Goal: Information Seeking & Learning: Learn about a topic

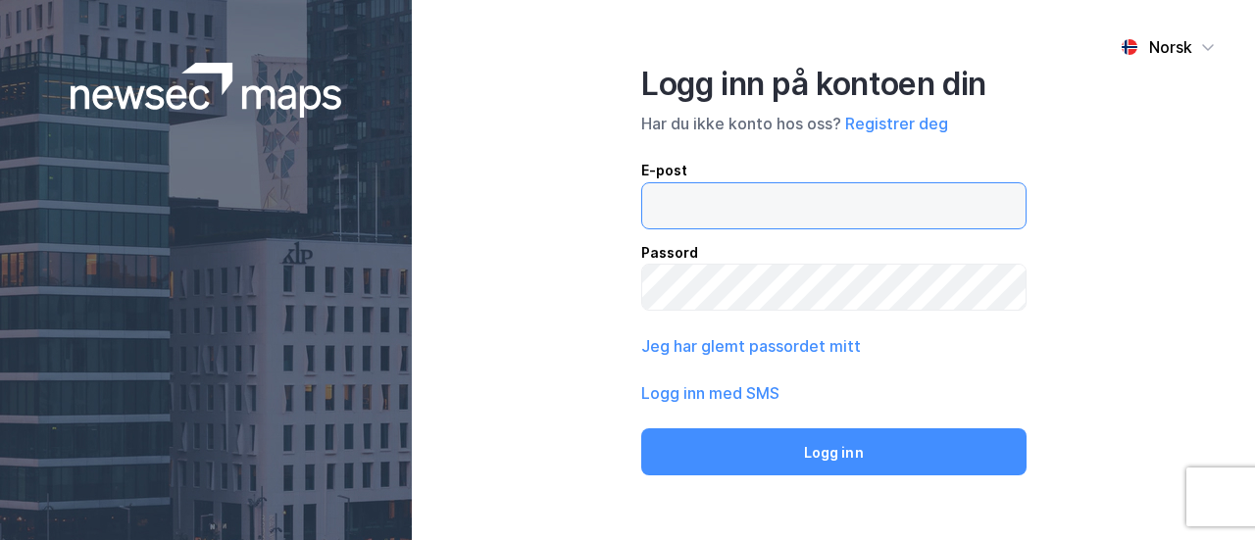
click at [720, 194] on input "email" at bounding box center [833, 205] width 383 height 45
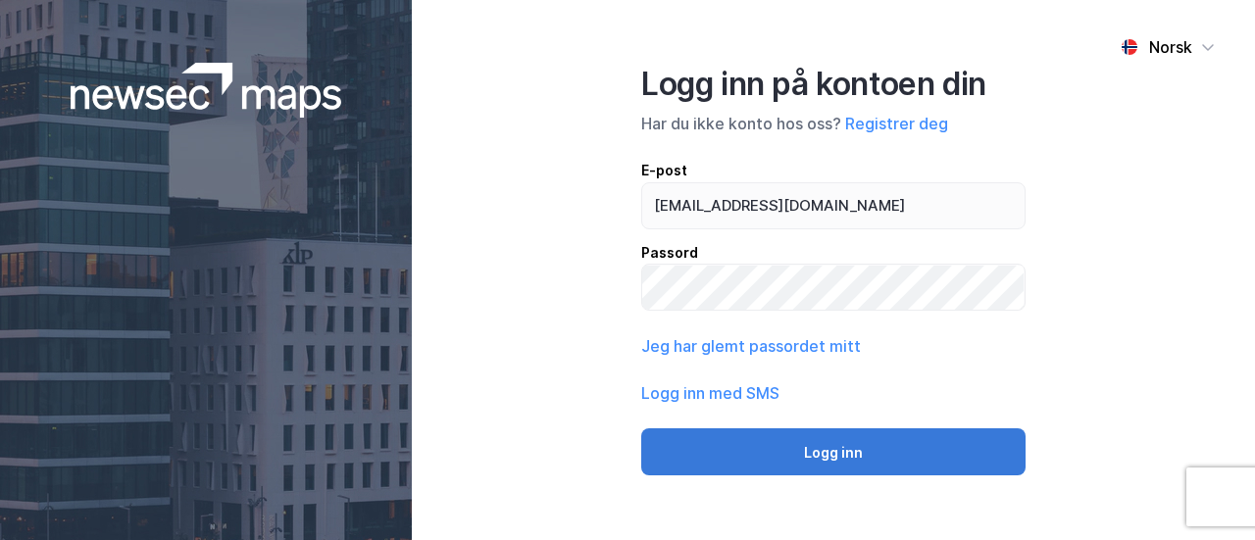
click at [778, 446] on button "Logg inn" at bounding box center [833, 452] width 384 height 47
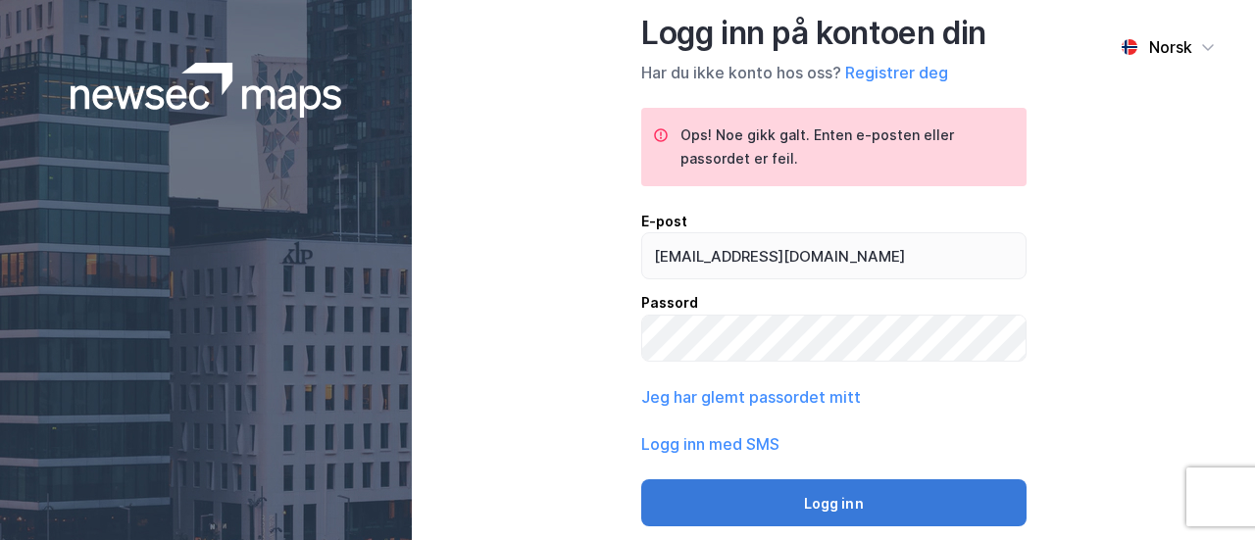
click at [824, 495] on button "Logg inn" at bounding box center [833, 503] width 385 height 47
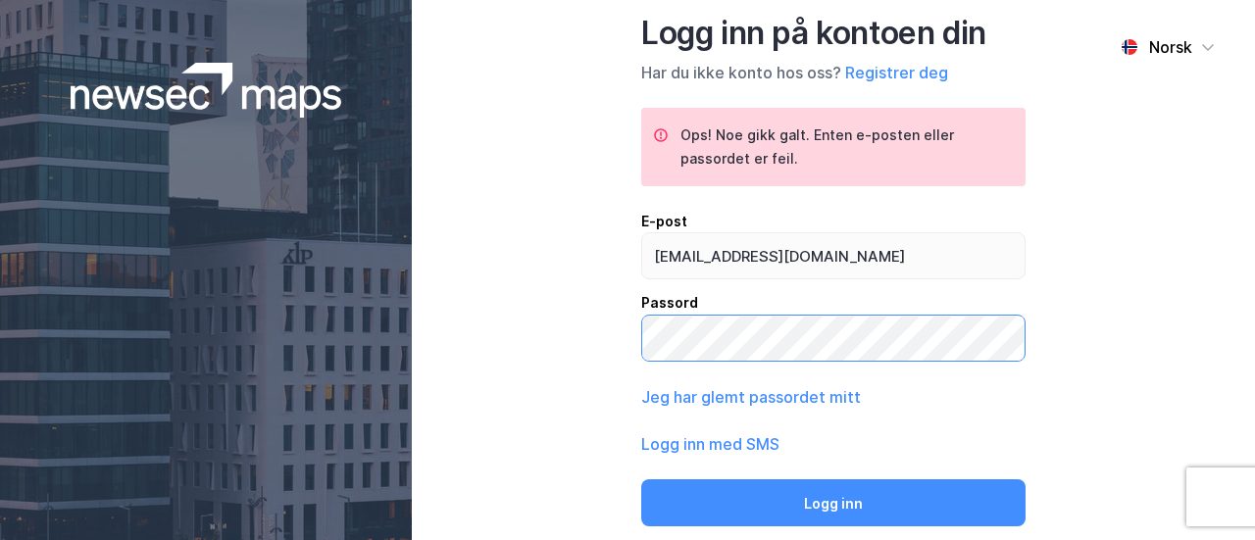
click at [600, 332] on div "Norsk Logg inn på kontoen din Har du ikke konto hos oss? Registrer deg Ops! Noe…" at bounding box center [833, 270] width 843 height 540
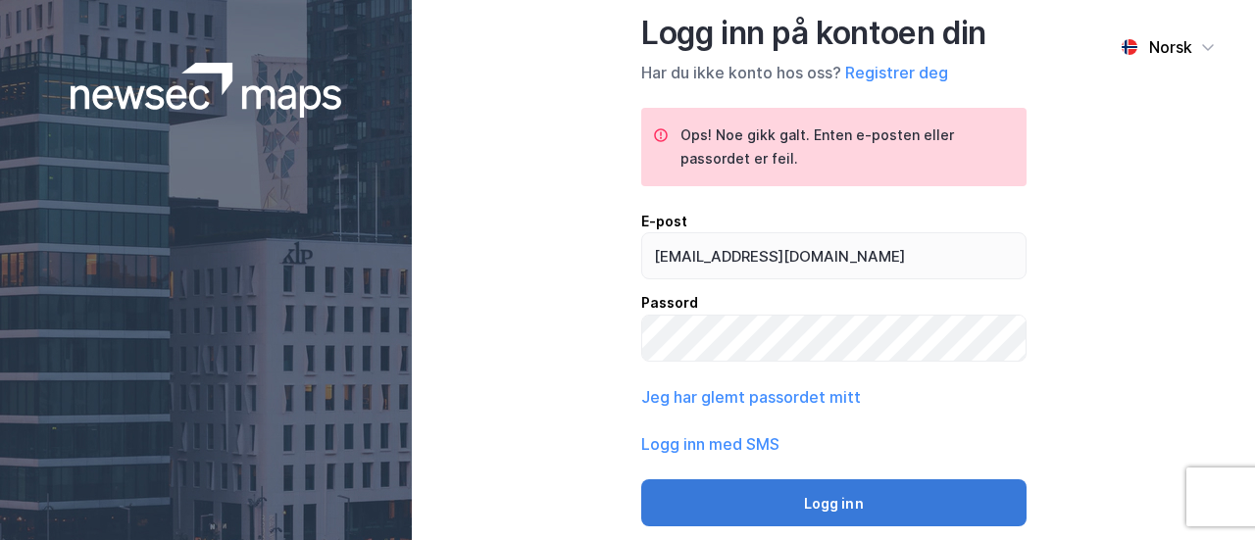
click at [875, 507] on button "Logg inn" at bounding box center [833, 503] width 385 height 47
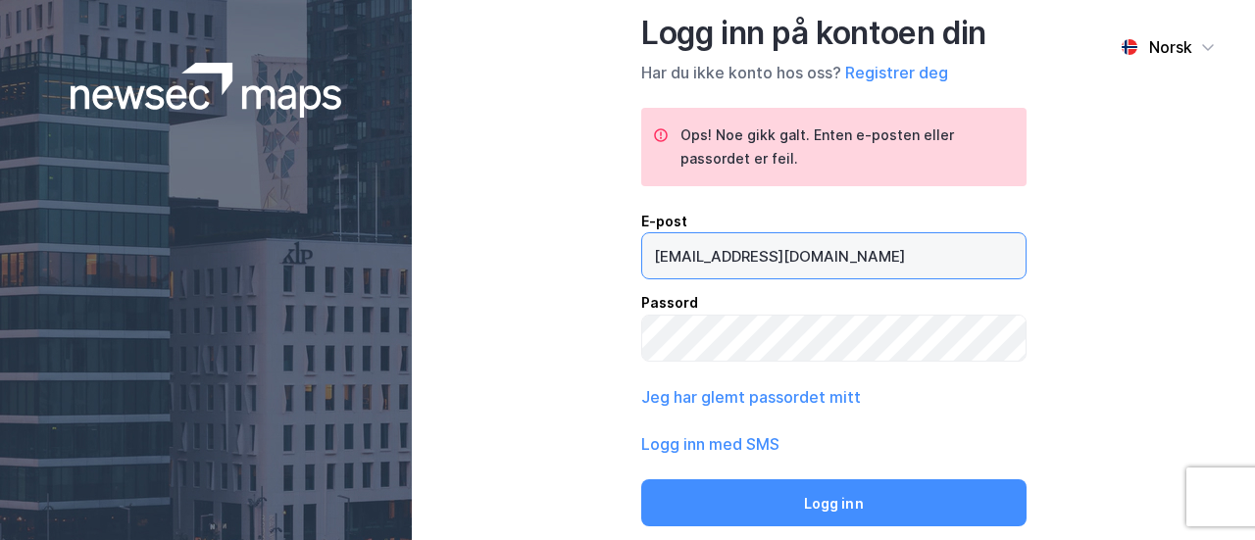
click at [652, 248] on input "231603@bi.no" at bounding box center [833, 255] width 383 height 45
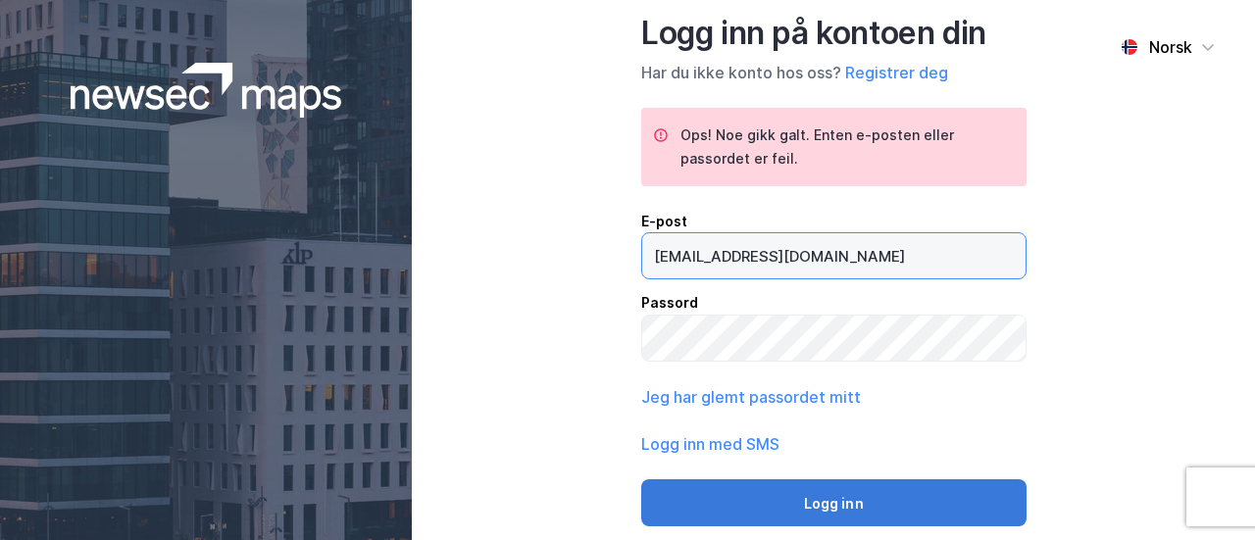
type input "s231603@bi.no"
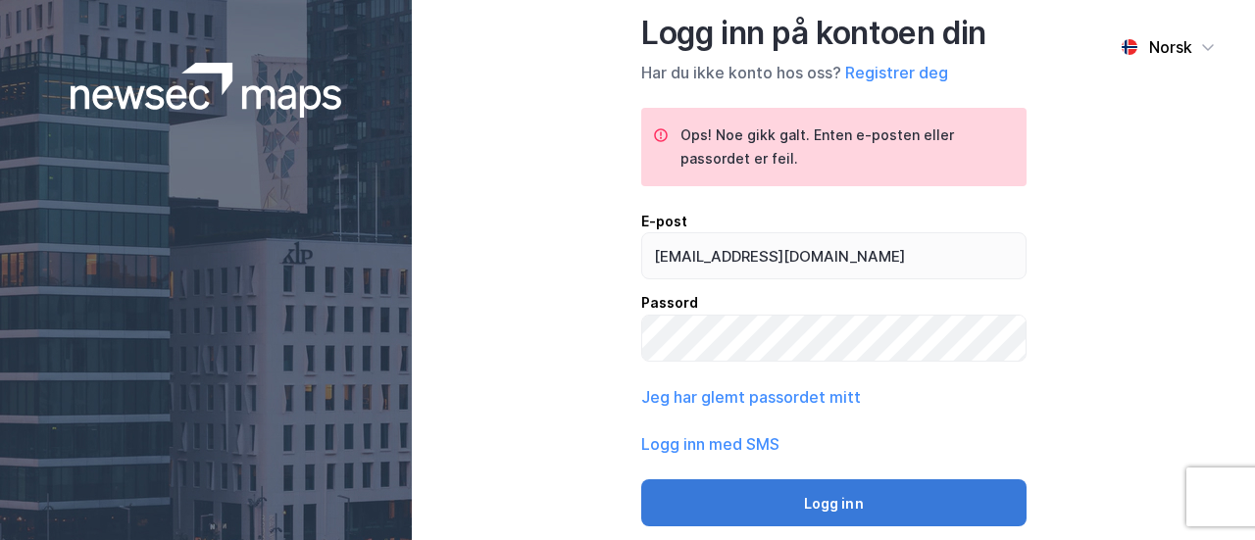
click at [783, 483] on button "Logg inn" at bounding box center [833, 503] width 385 height 47
click at [717, 495] on button "Logg inn" at bounding box center [833, 503] width 385 height 47
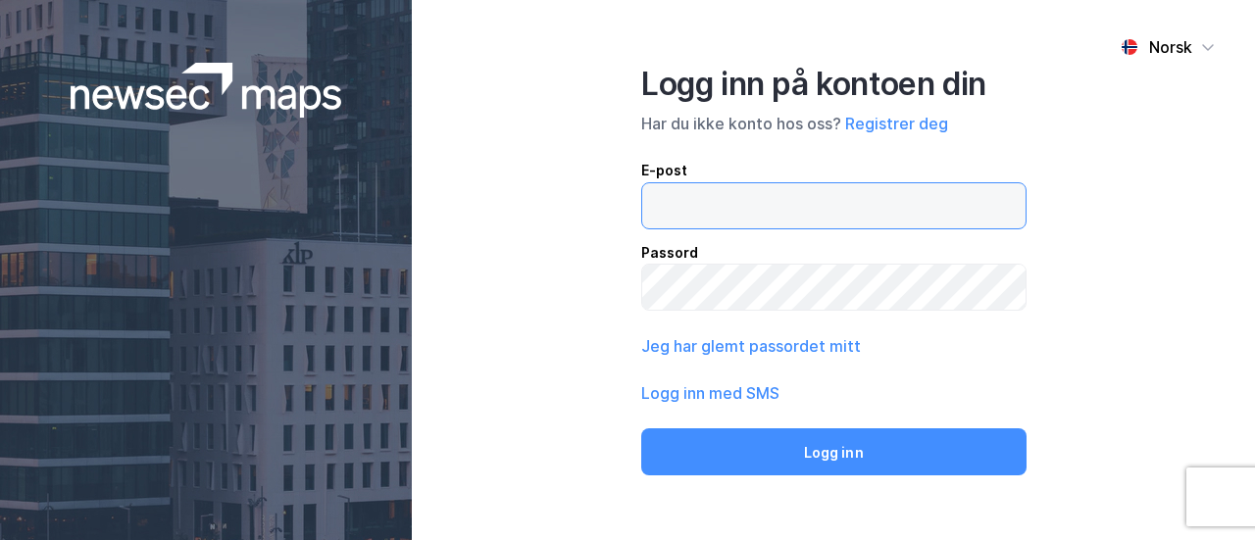
click at [787, 189] on input "email" at bounding box center [833, 205] width 383 height 45
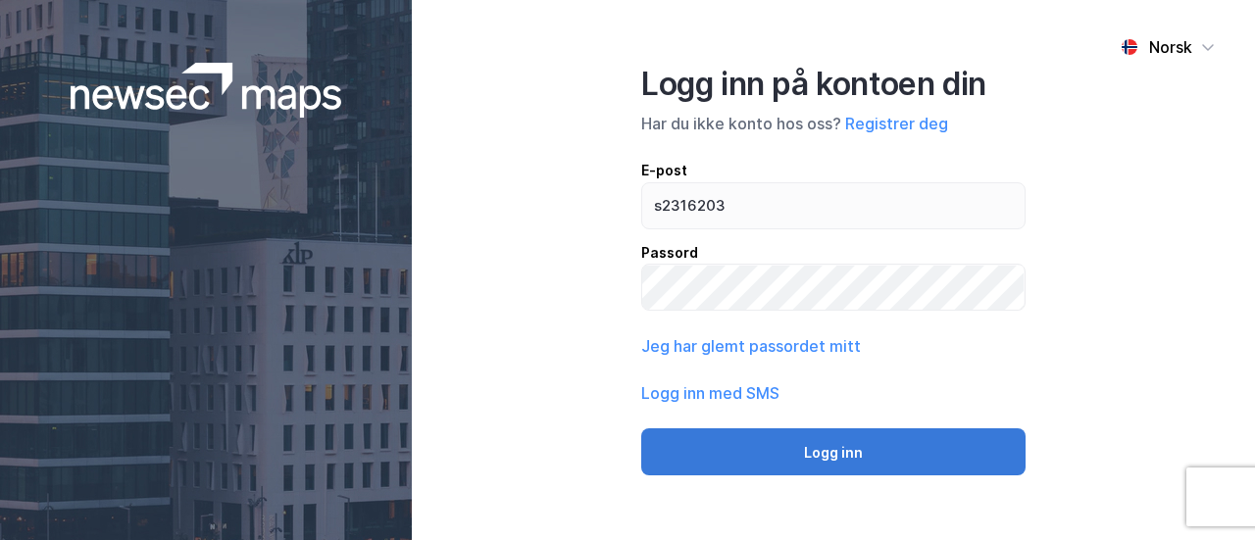
click at [781, 437] on button "Logg inn" at bounding box center [833, 452] width 384 height 47
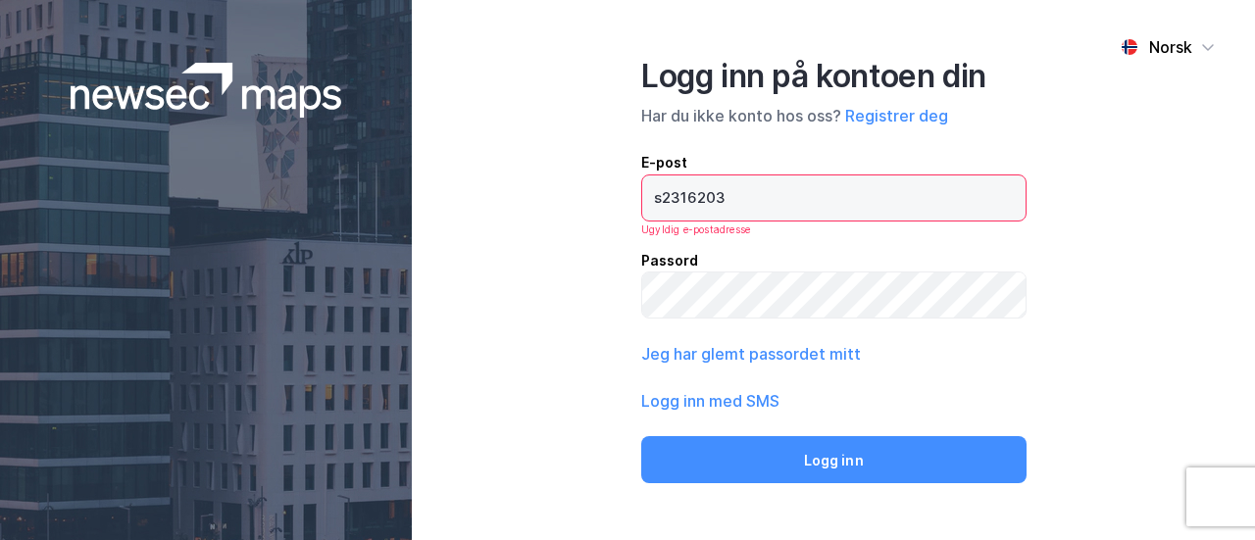
click at [662, 197] on input "s2316203" at bounding box center [833, 198] width 383 height 45
click at [767, 191] on input "s2316203" at bounding box center [833, 198] width 383 height 45
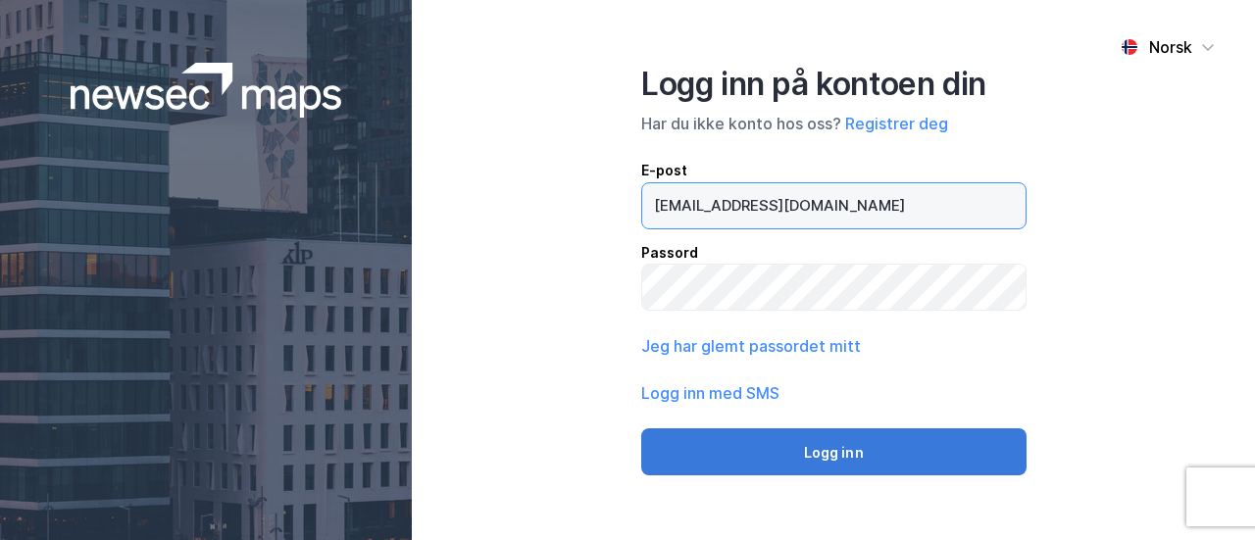
type input "[EMAIL_ADDRESS][DOMAIN_NAME]"
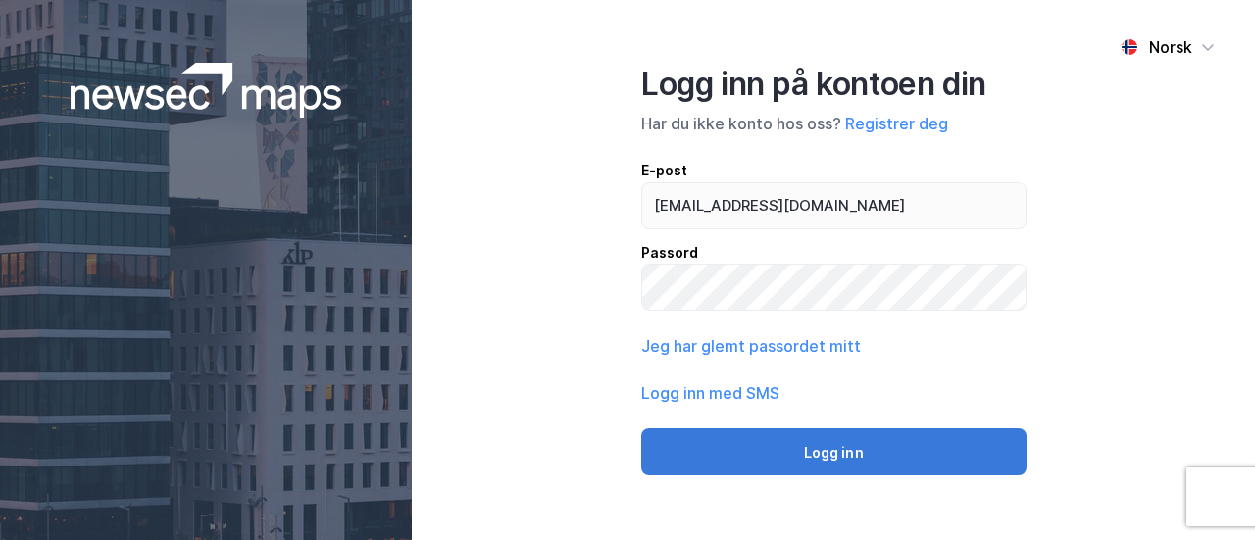
click at [795, 438] on button "Logg inn" at bounding box center [833, 452] width 385 height 47
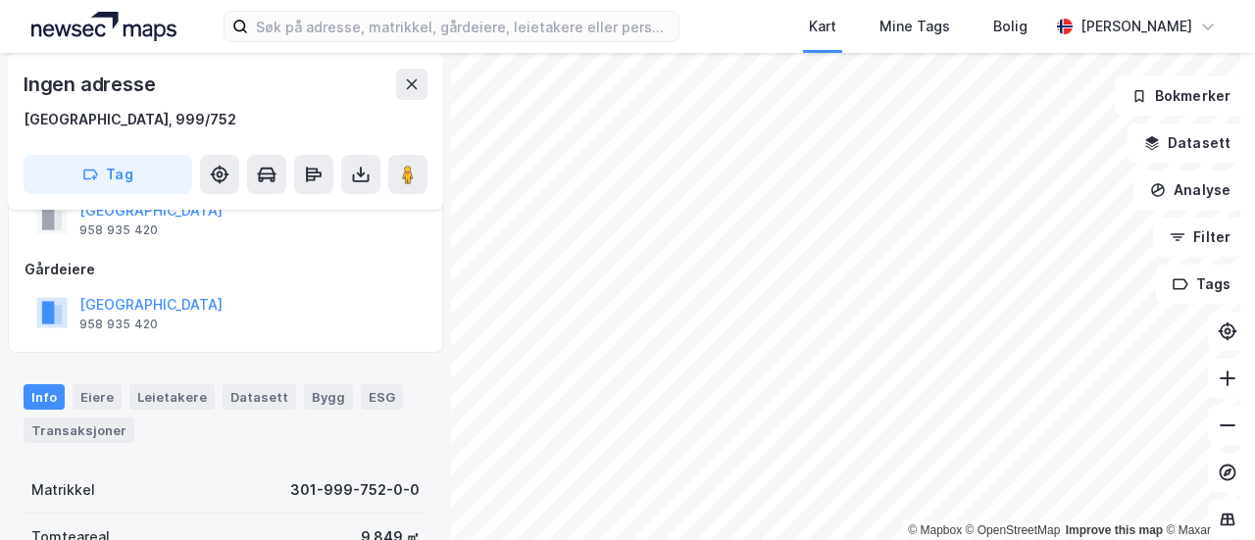
scroll to position [196, 0]
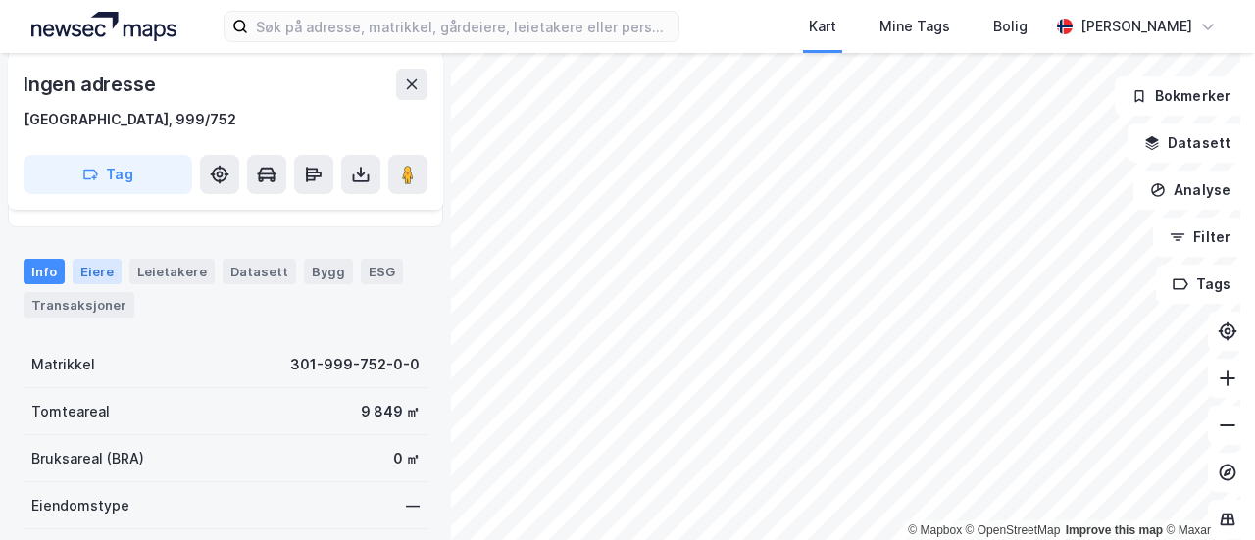
click at [102, 276] on div "Eiere" at bounding box center [97, 271] width 49 height 25
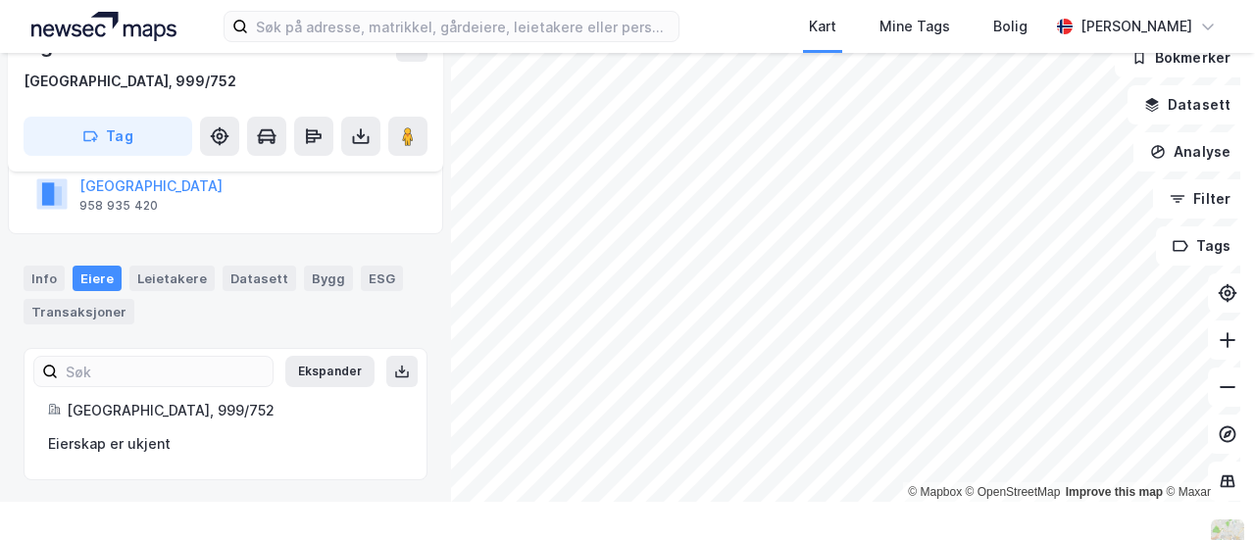
scroll to position [53, 0]
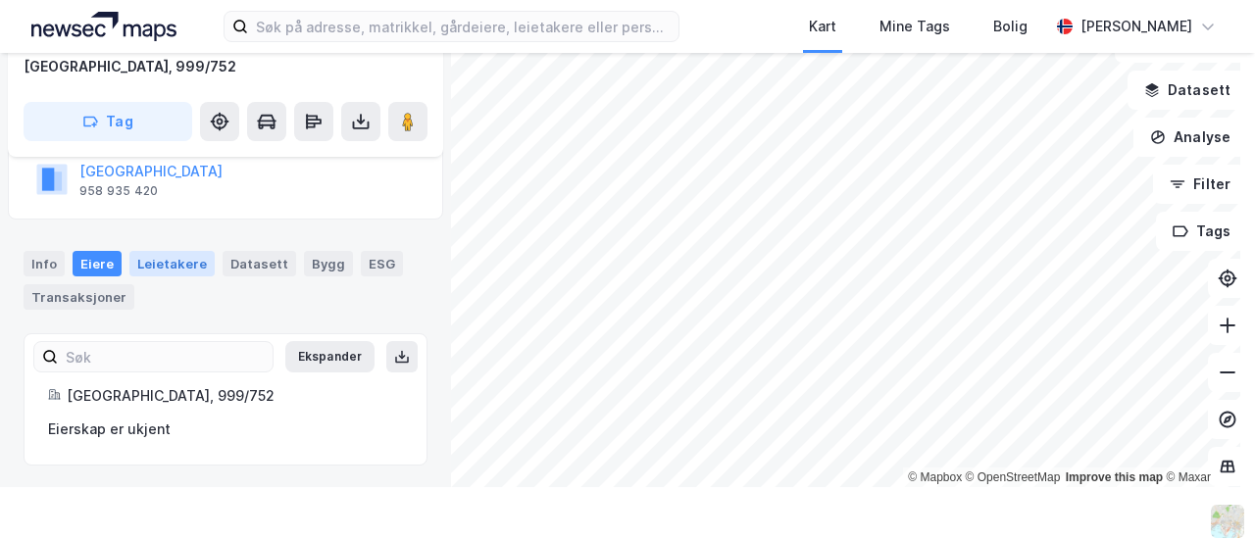
click at [169, 261] on div "Leietakere" at bounding box center [171, 263] width 85 height 25
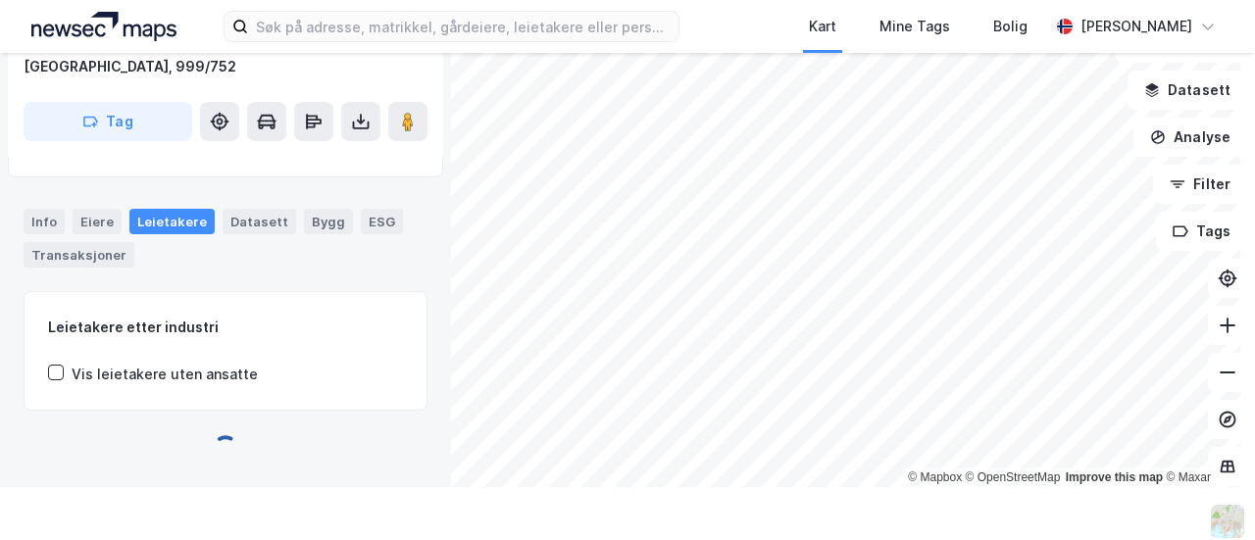
scroll to position [196, 0]
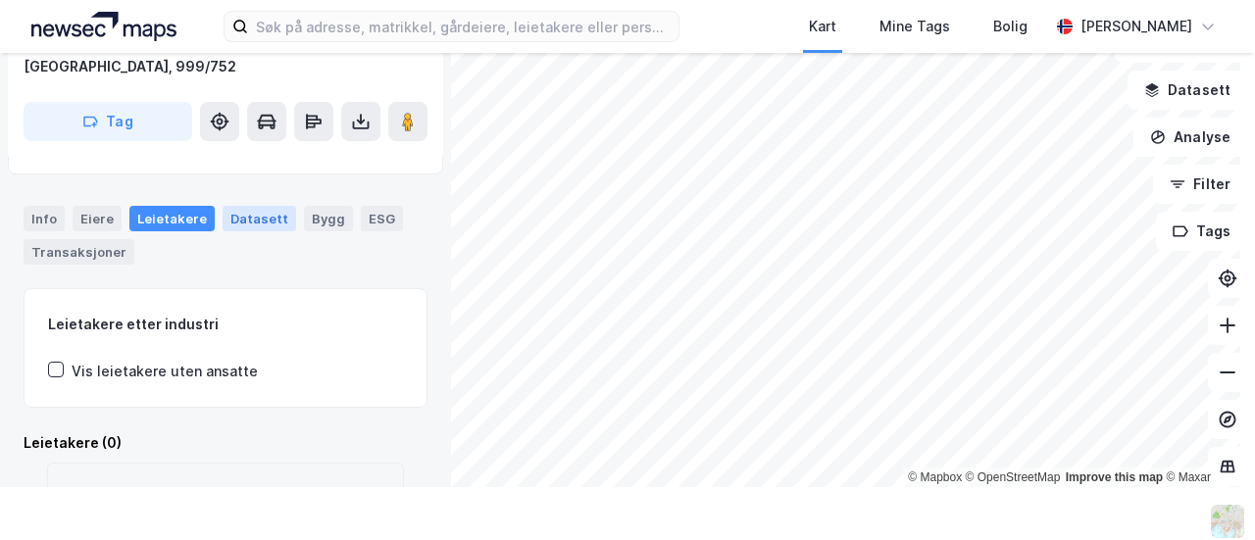
click at [239, 215] on div "Datasett" at bounding box center [260, 218] width 74 height 25
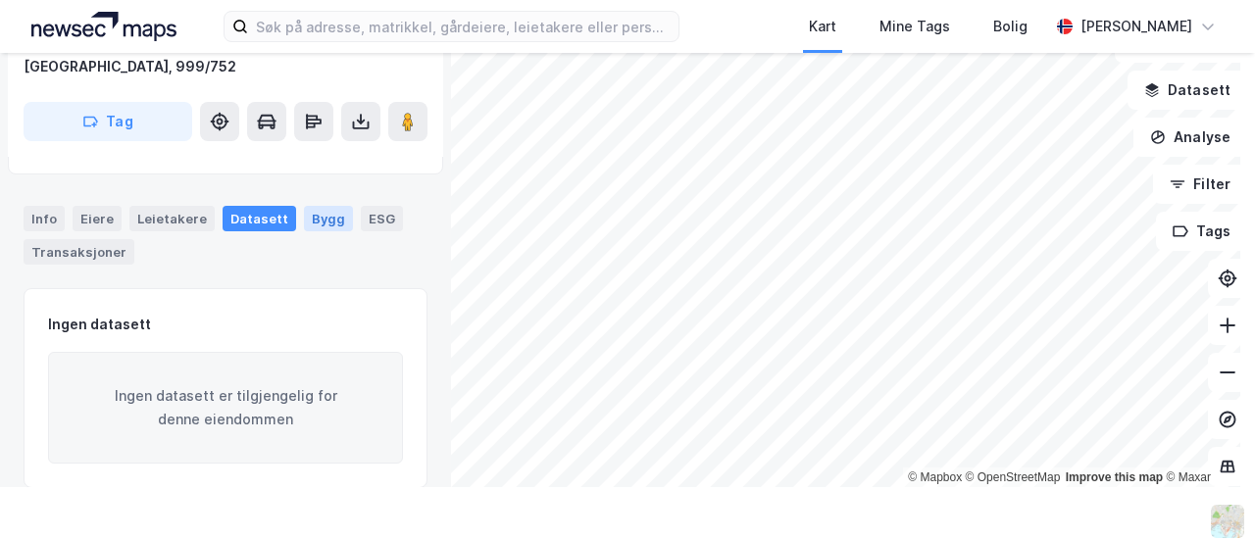
click at [314, 215] on div "Bygg" at bounding box center [328, 218] width 49 height 25
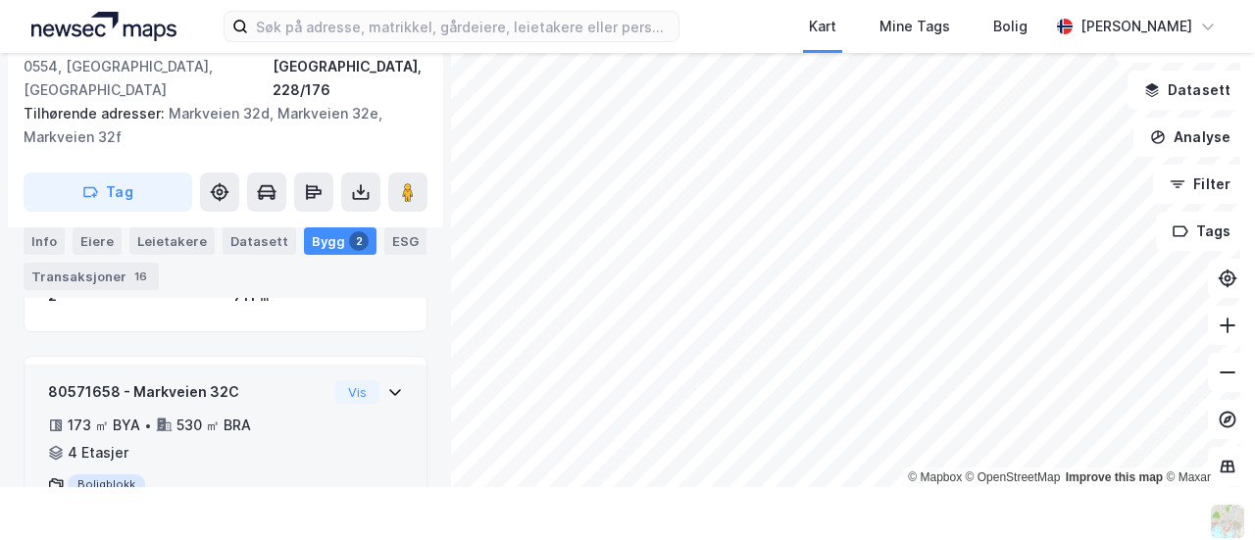
scroll to position [263, 0]
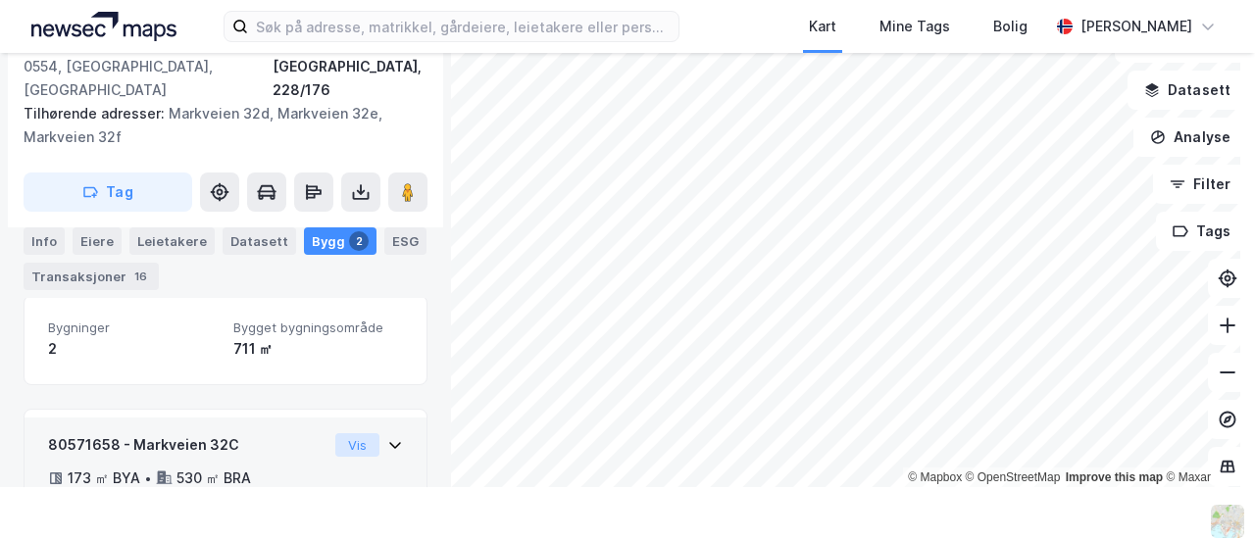
click at [335, 433] on button "Vis" at bounding box center [357, 445] width 44 height 24
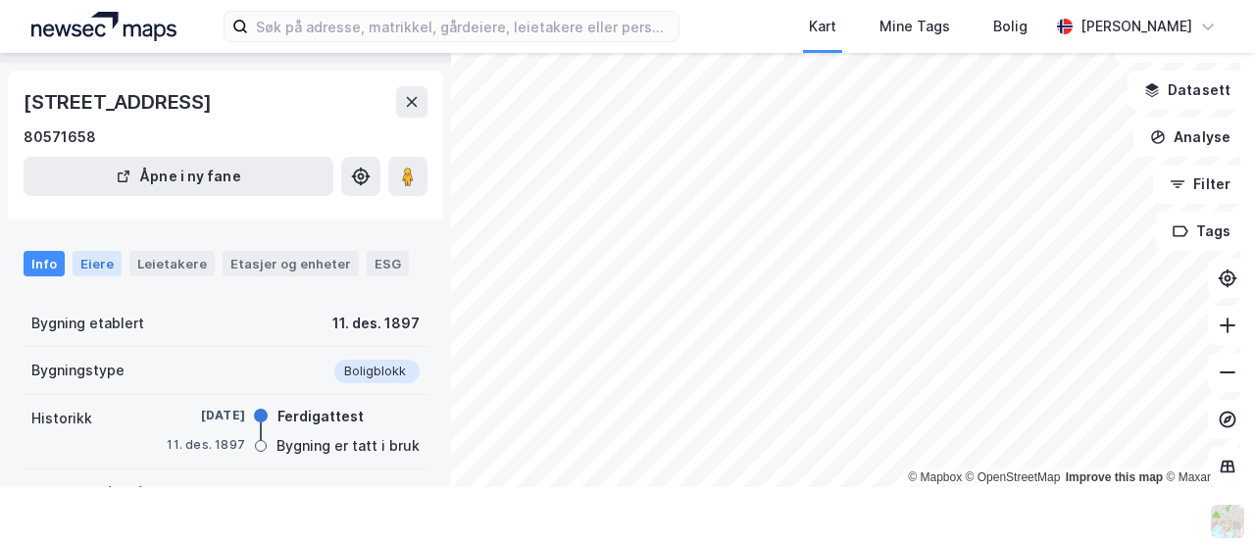
click at [110, 258] on div "Eiere" at bounding box center [97, 263] width 49 height 25
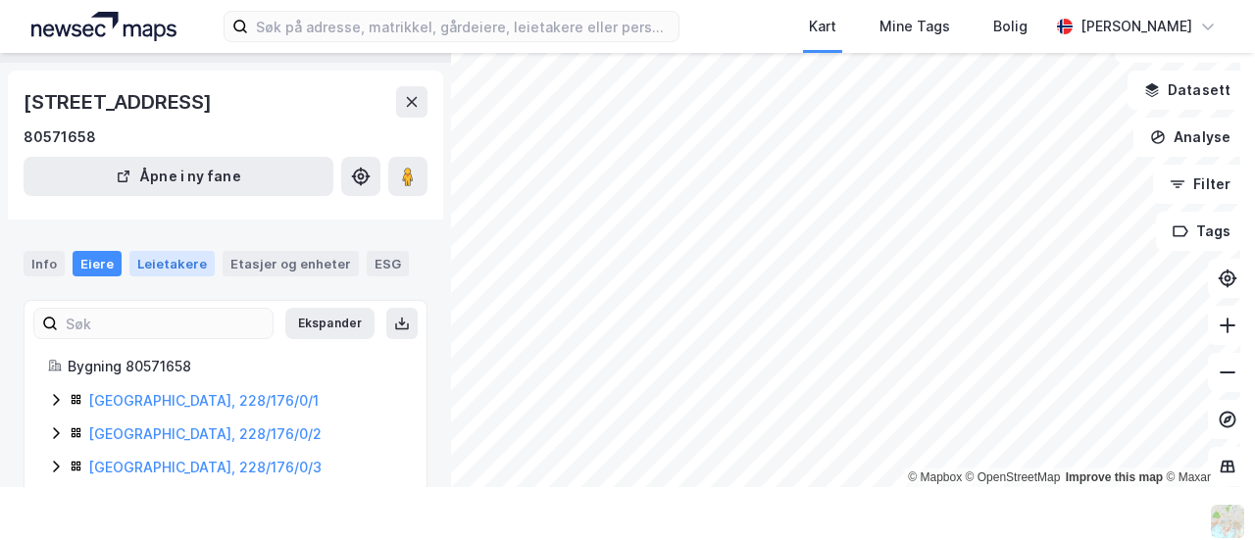
click at [163, 266] on div "Leietakere" at bounding box center [171, 263] width 85 height 25
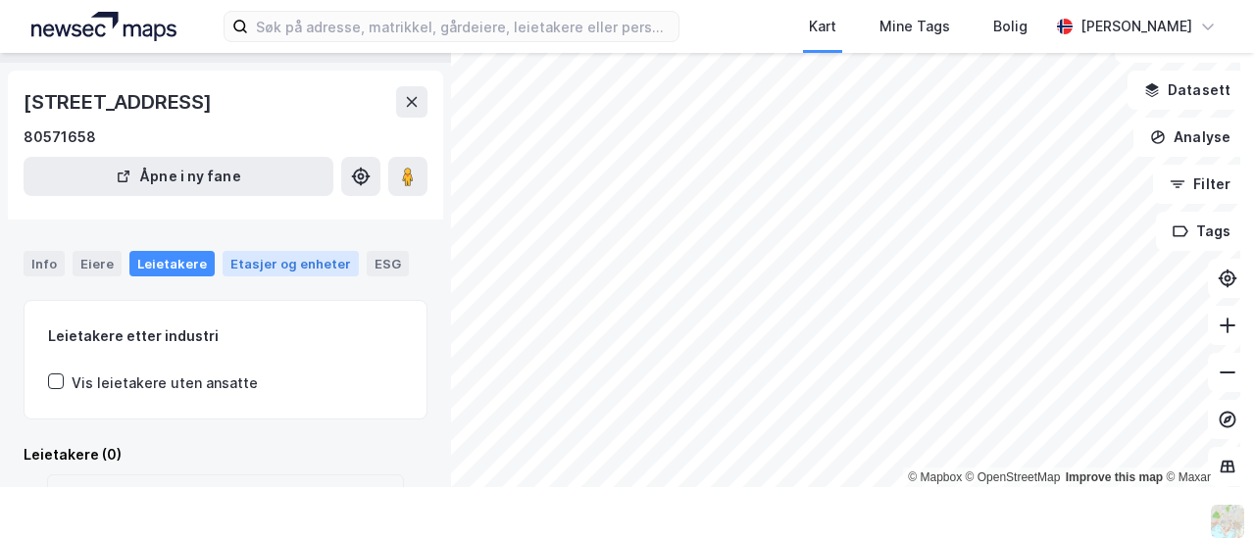
click at [292, 260] on div "Etasjer og enheter" at bounding box center [290, 264] width 121 height 18
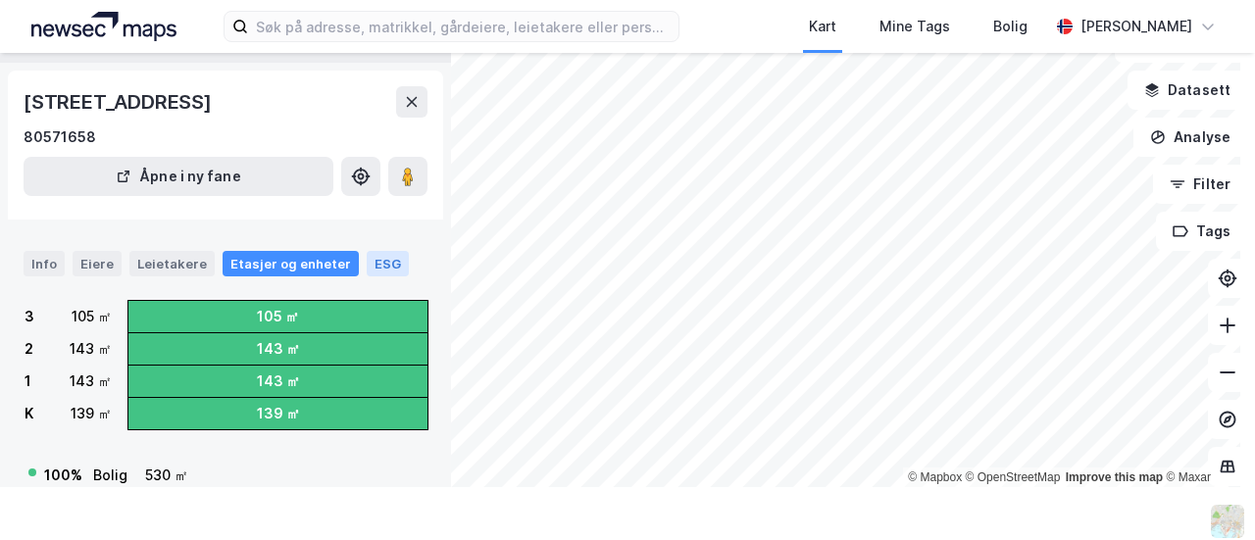
click at [367, 257] on div "ESG" at bounding box center [388, 263] width 42 height 25
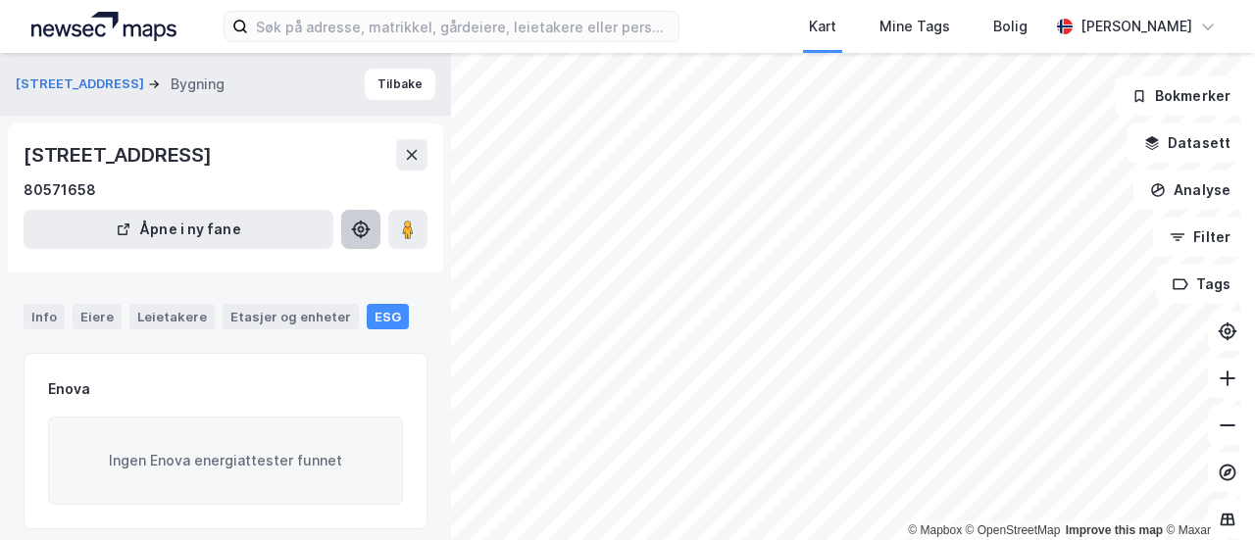
click at [370, 228] on icon at bounding box center [361, 230] width 20 height 20
click at [396, 229] on button at bounding box center [407, 229] width 39 height 39
click at [400, 91] on button "Tilbake" at bounding box center [400, 84] width 71 height 31
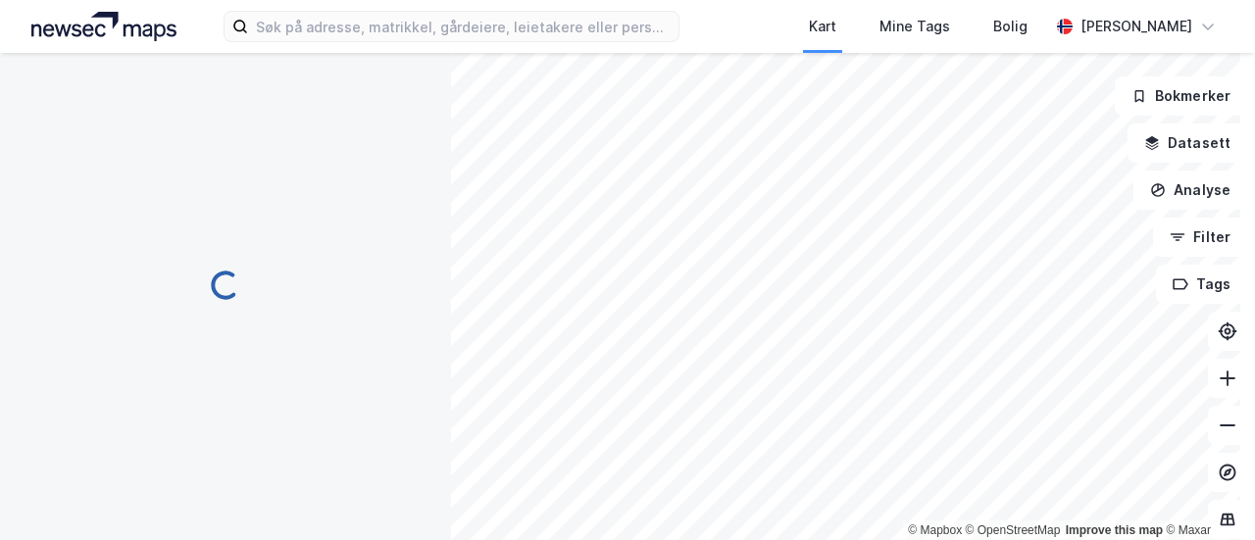
scroll to position [2, 0]
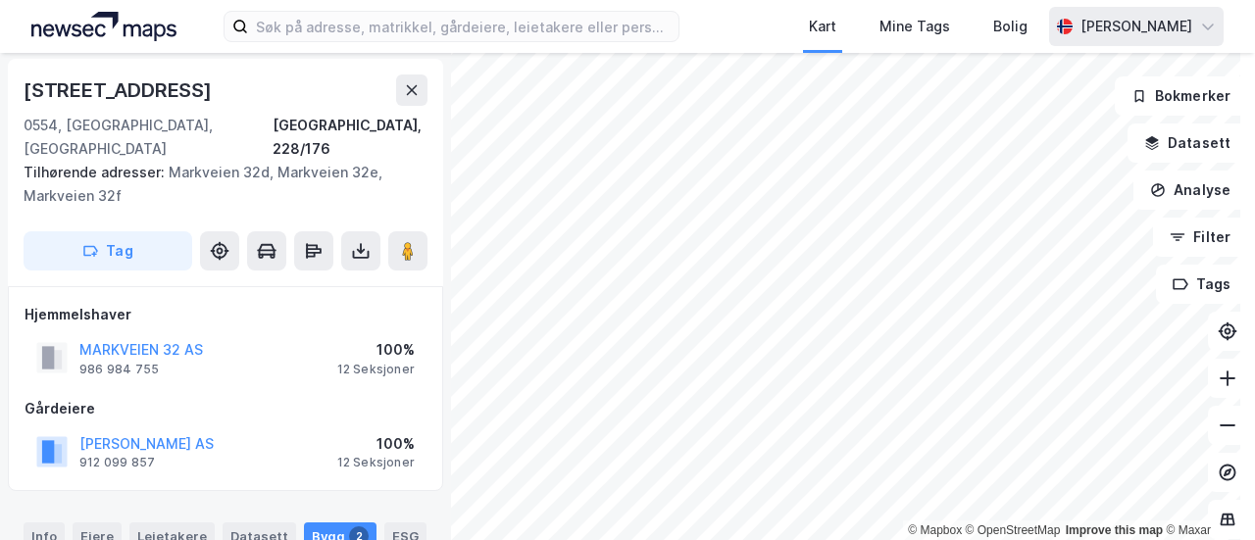
click at [1204, 27] on icon at bounding box center [1208, 27] width 16 height 16
click at [1204, 27] on icon at bounding box center [1208, 26] width 12 height 6
click at [1182, 181] on button "Analyse" at bounding box center [1191, 190] width 114 height 39
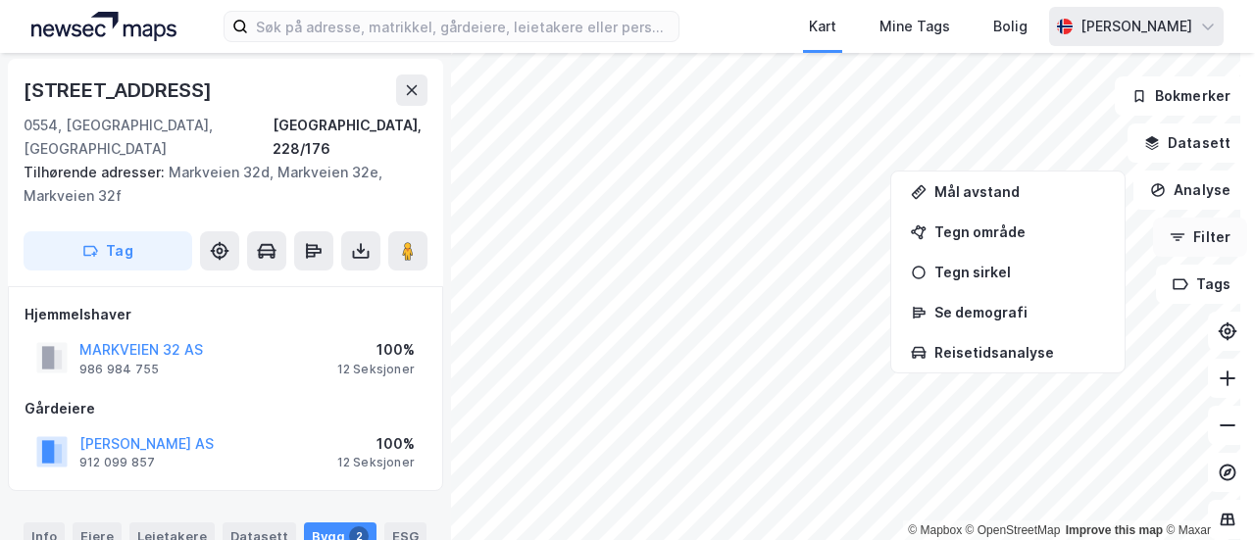
click at [1202, 243] on button "Filter" at bounding box center [1200, 237] width 94 height 39
